Goal: Task Accomplishment & Management: Manage account settings

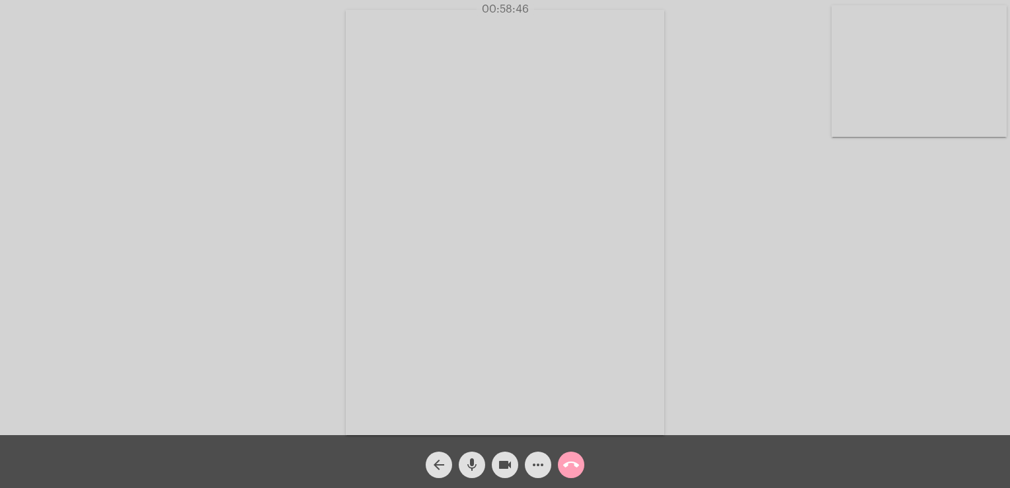
click at [573, 467] on mat-icon "call_end" at bounding box center [571, 465] width 16 height 16
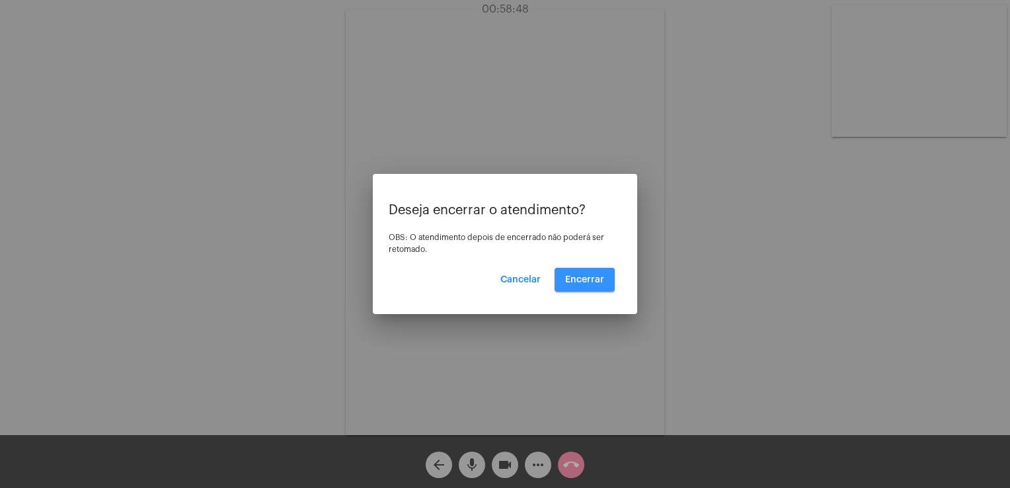
click at [573, 284] on button "Encerrar" at bounding box center [584, 280] width 60 height 24
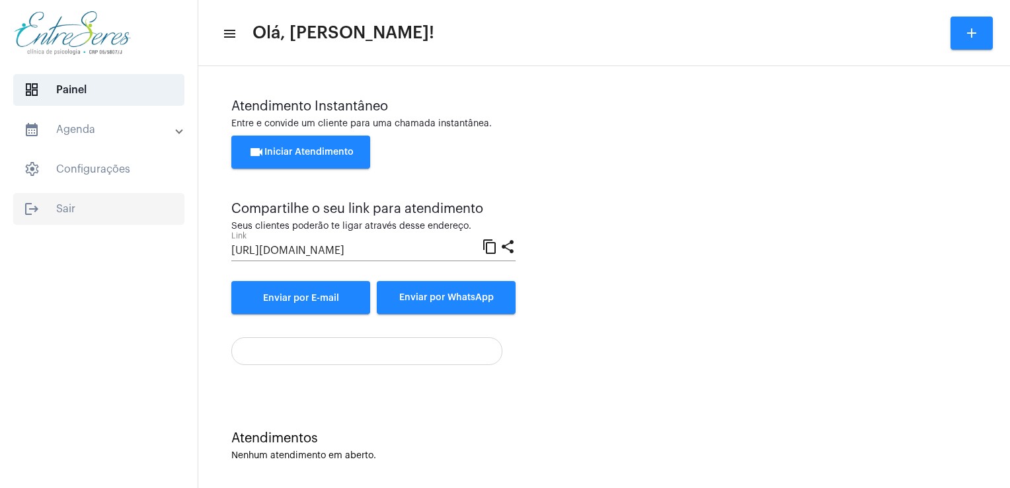
click at [81, 204] on span "logout Sair" at bounding box center [98, 209] width 171 height 32
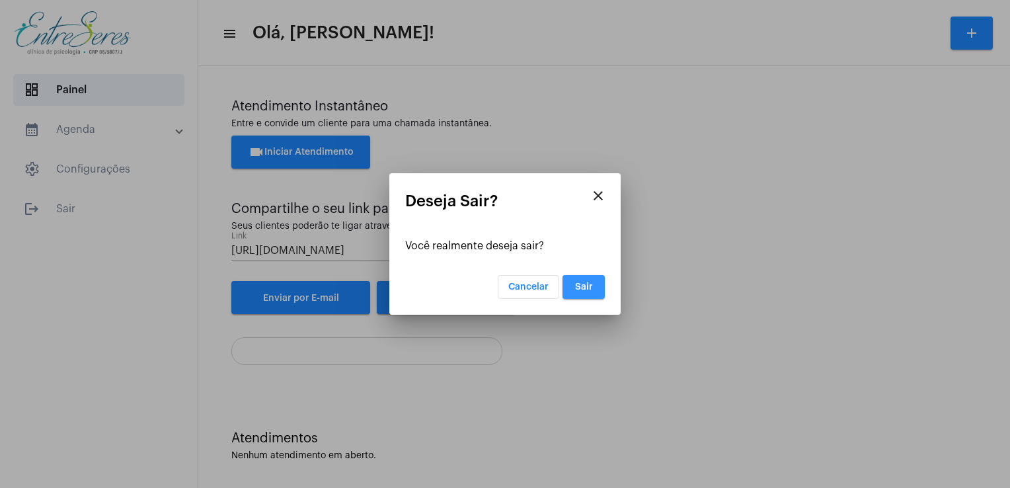
click at [587, 288] on span "Sair" at bounding box center [584, 286] width 18 height 9
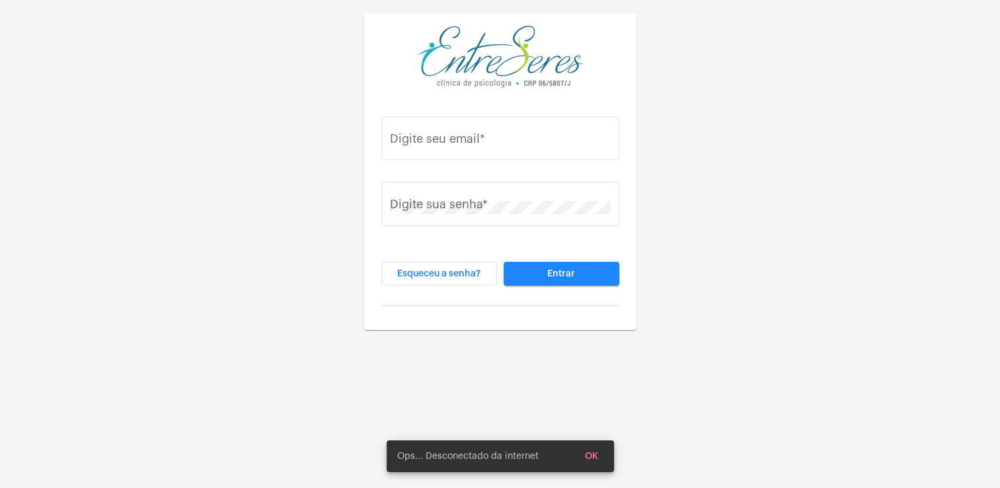
type input "[PERSON_NAME][EMAIL_ADDRESS][DOMAIN_NAME]"
